Goal: Task Accomplishment & Management: Complete application form

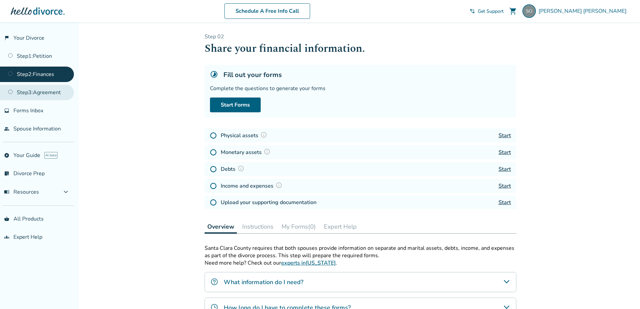
click at [48, 94] on link "Step 3 : Agreement" at bounding box center [37, 92] width 74 height 15
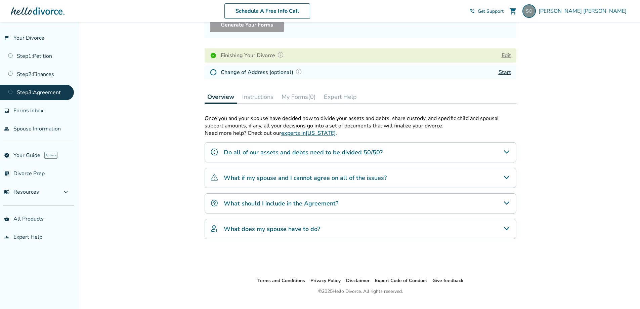
scroll to position [95, 0]
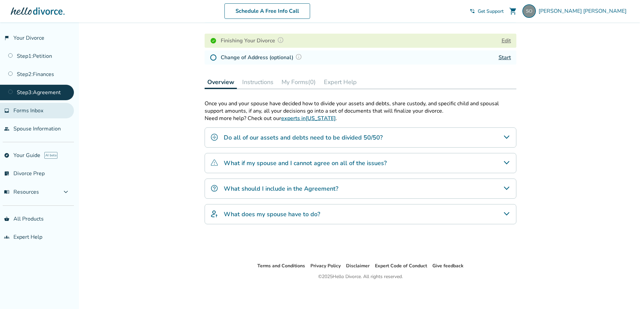
click at [20, 112] on span "Forms Inbox" at bounding box center [28, 110] width 30 height 7
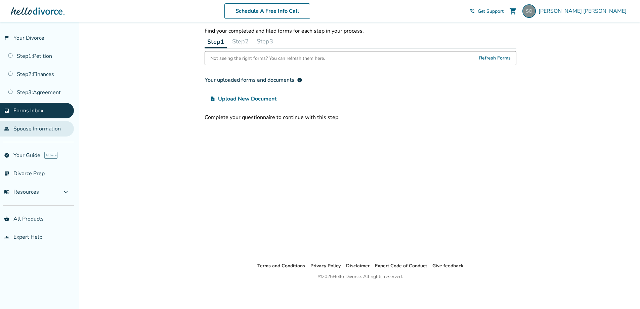
click at [34, 125] on link "people Spouse Information" at bounding box center [37, 128] width 74 height 15
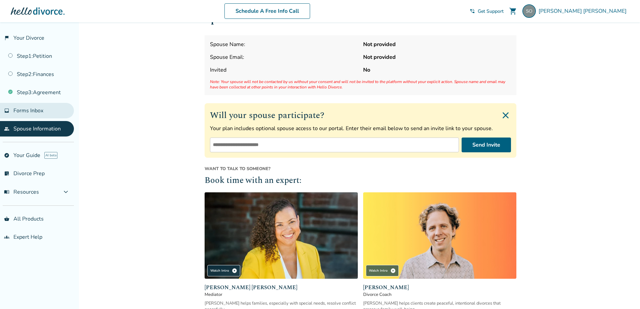
click at [33, 110] on span "Forms Inbox" at bounding box center [28, 110] width 30 height 7
